Goal: Find contact information: Find contact information

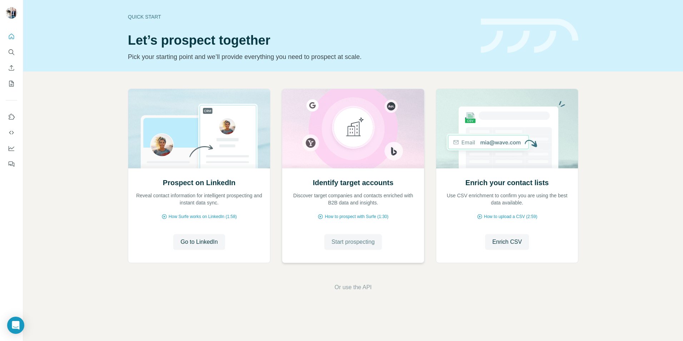
click at [346, 245] on span "Start prospecting" at bounding box center [352, 242] width 43 height 9
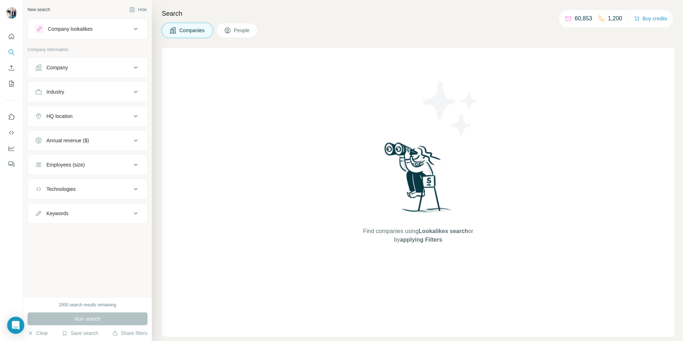
click at [193, 30] on span "Companies" at bounding box center [192, 30] width 26 height 7
click at [55, 68] on div "Company" at bounding box center [56, 67] width 21 height 7
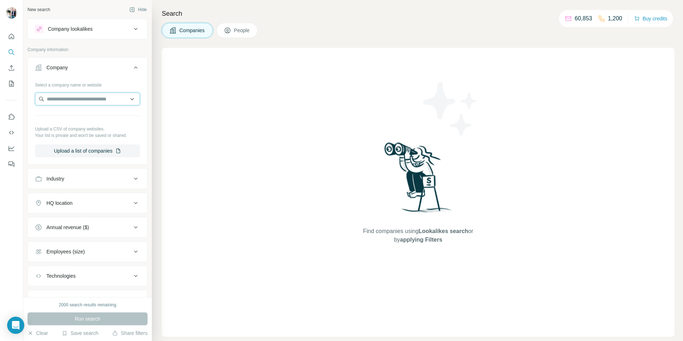
click at [75, 100] on input "text" at bounding box center [87, 99] width 105 height 13
type input "*"
paste input "**********"
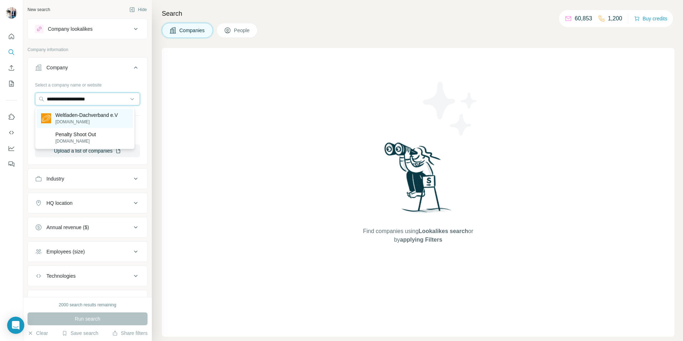
type input "**********"
click at [104, 121] on p "[DOMAIN_NAME]" at bounding box center [86, 122] width 63 height 6
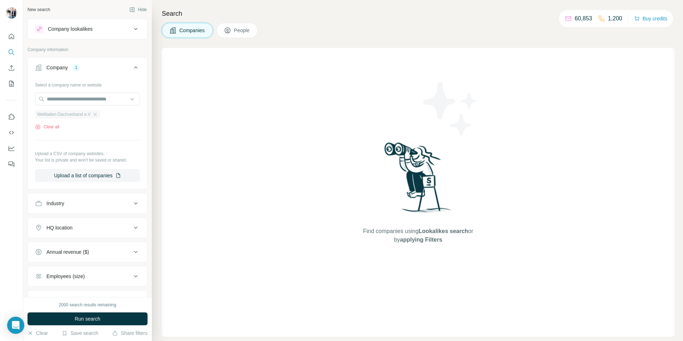
click at [64, 116] on span "Weltladen-Dachverband e.V" at bounding box center [64, 114] width 54 height 6
click at [81, 318] on span "Run search" at bounding box center [88, 318] width 26 height 7
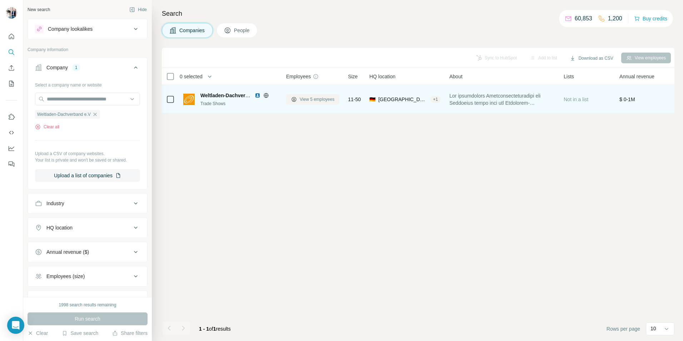
click at [312, 98] on span "View 5 employees" at bounding box center [317, 99] width 35 height 6
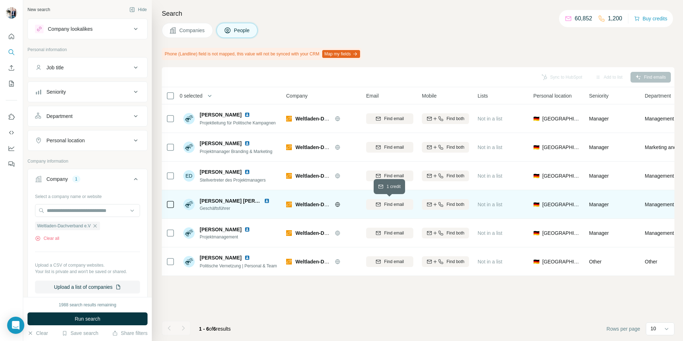
click at [399, 204] on span "Find email" at bounding box center [394, 204] width 20 height 6
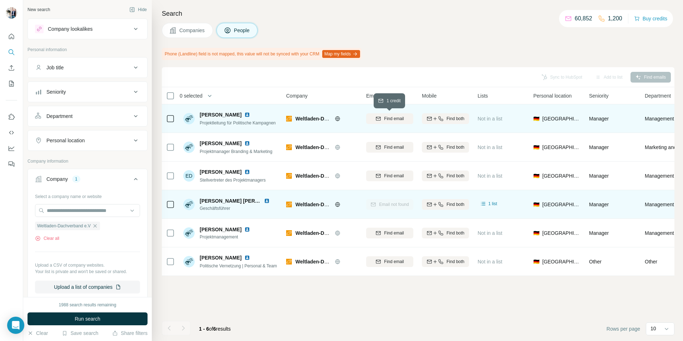
click at [386, 120] on span "Find email" at bounding box center [394, 118] width 20 height 6
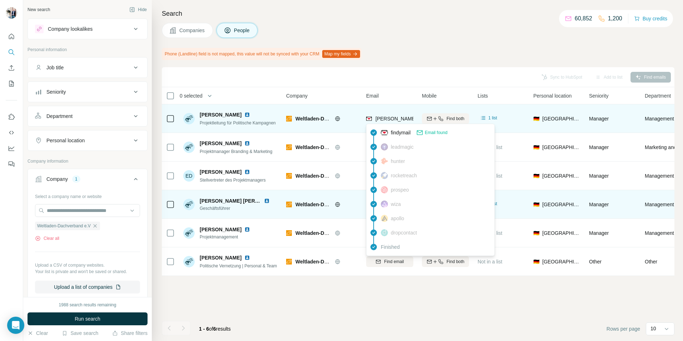
click at [388, 119] on span "[PERSON_NAME][EMAIL_ADDRESS][DOMAIN_NAME]" at bounding box center [438, 119] width 126 height 6
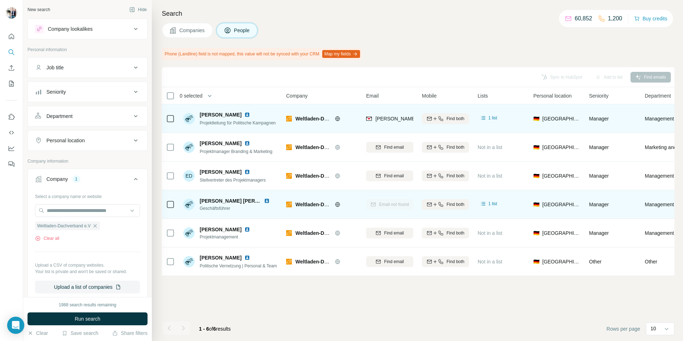
drag, startPoint x: 399, startPoint y: 118, endPoint x: 213, endPoint y: 115, distance: 186.1
click at [213, 115] on span "[PERSON_NAME]" at bounding box center [221, 114] width 42 height 7
click at [239, 124] on span "Projektleitung für Politische Kampagnen" at bounding box center [238, 122] width 76 height 5
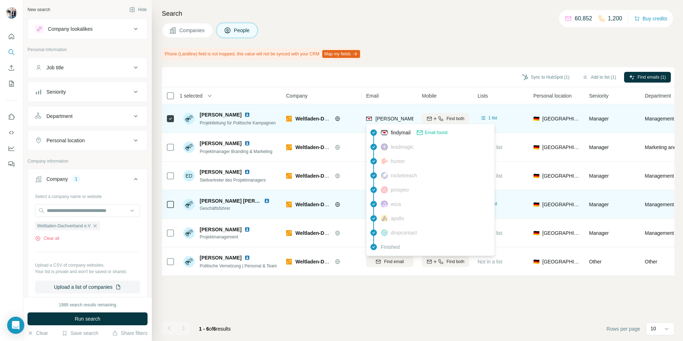
click at [395, 120] on span "[PERSON_NAME][EMAIL_ADDRESS][DOMAIN_NAME]" at bounding box center [438, 119] width 126 height 6
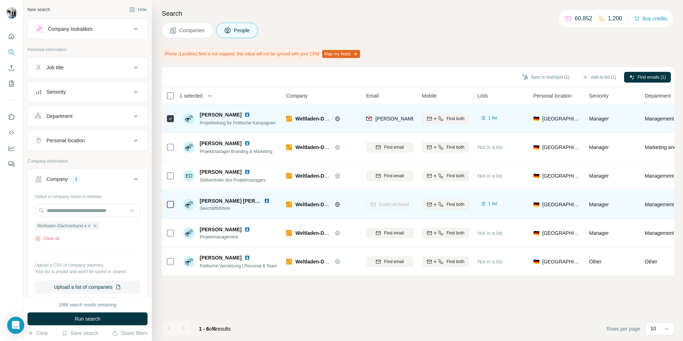
click at [226, 114] on span "[PERSON_NAME]" at bounding box center [221, 114] width 42 height 7
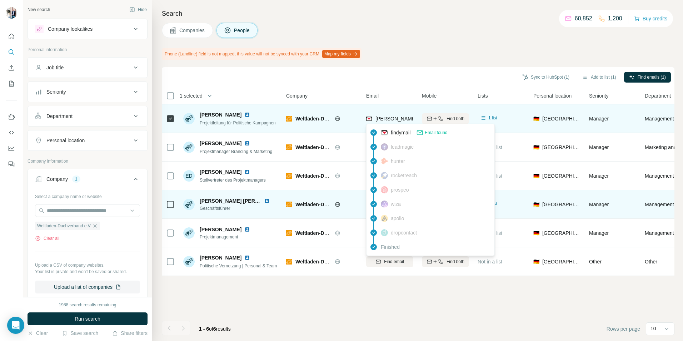
click at [391, 118] on span "[PERSON_NAME][EMAIL_ADDRESS][DOMAIN_NAME]" at bounding box center [438, 119] width 126 height 6
copy span "jungbluth"
click at [388, 116] on span "[PERSON_NAME][EMAIL_ADDRESS][DOMAIN_NAME]" at bounding box center [438, 119] width 126 height 6
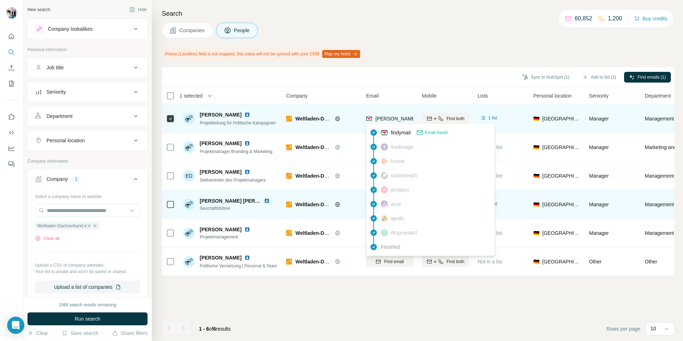
click at [375, 118] on div "[PERSON_NAME][EMAIL_ADDRESS][DOMAIN_NAME]" at bounding box center [430, 118] width 129 height 7
click at [375, 119] on div "[PERSON_NAME][EMAIL_ADDRESS][DOMAIN_NAME]" at bounding box center [430, 118] width 129 height 7
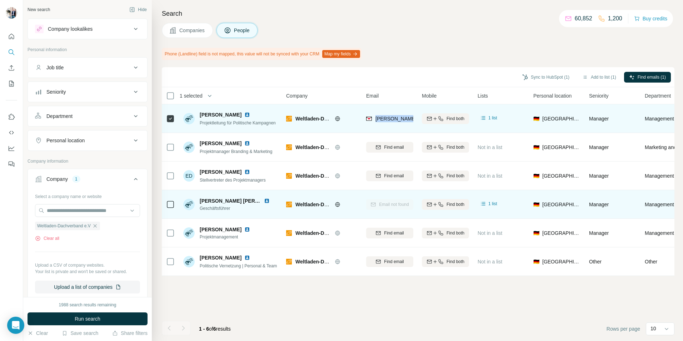
copy tr "[PERSON_NAME][EMAIL_ADDRESS][DOMAIN_NAME]"
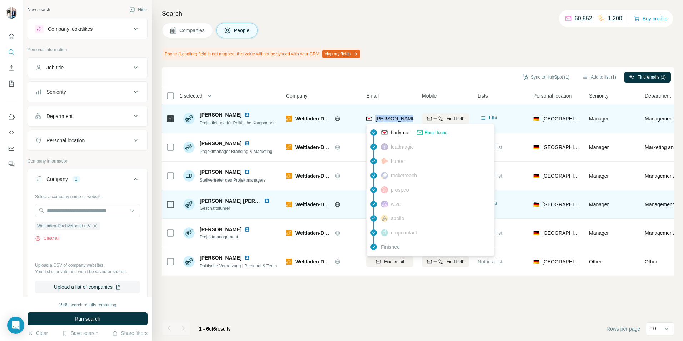
click at [390, 118] on span "[PERSON_NAME][EMAIL_ADDRESS][DOMAIN_NAME]" at bounding box center [438, 119] width 126 height 6
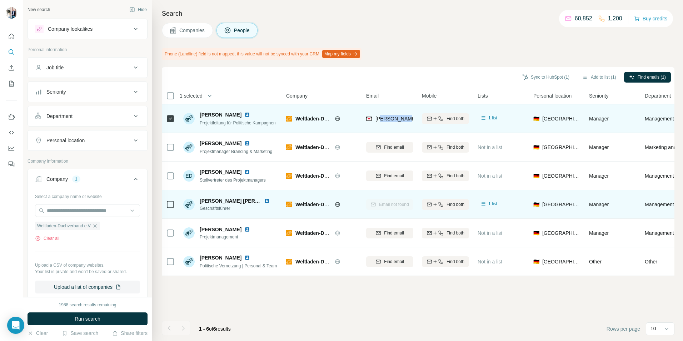
click at [388, 119] on span "[PERSON_NAME][EMAIL_ADDRESS][DOMAIN_NAME]" at bounding box center [438, 119] width 126 height 6
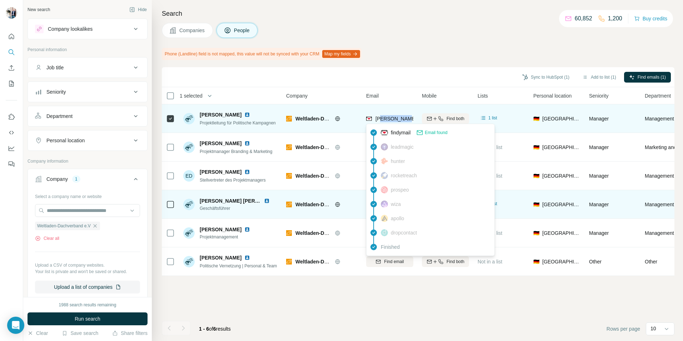
click at [388, 118] on span "[PERSON_NAME][EMAIL_ADDRESS][DOMAIN_NAME]" at bounding box center [438, 119] width 126 height 6
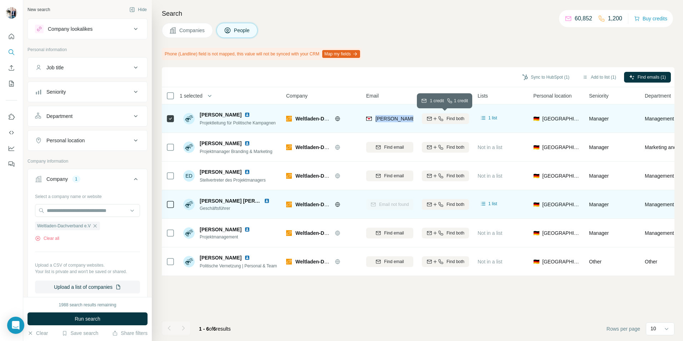
drag, startPoint x: 388, startPoint y: 118, endPoint x: 433, endPoint y: 121, distance: 45.5
click at [0, 0] on tr "[PERSON_NAME] Projektleitung für Politische Kampagnen Weltladen-Dachverband e.V…" at bounding box center [0, 0] width 0 height 0
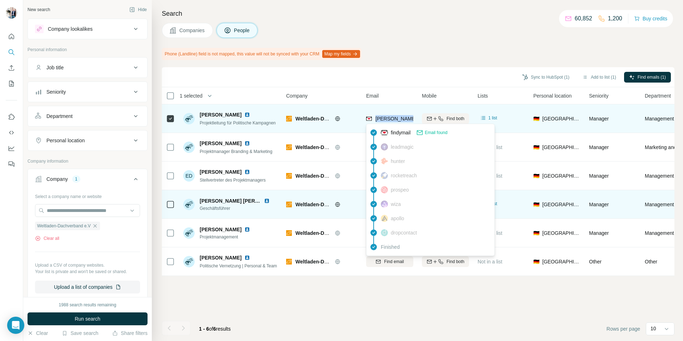
drag, startPoint x: 433, startPoint y: 121, endPoint x: 389, endPoint y: 118, distance: 44.0
copy tr "[PERSON_NAME][EMAIL_ADDRESS][DOMAIN_NAME]"
